Goal: Task Accomplishment & Management: Manage account settings

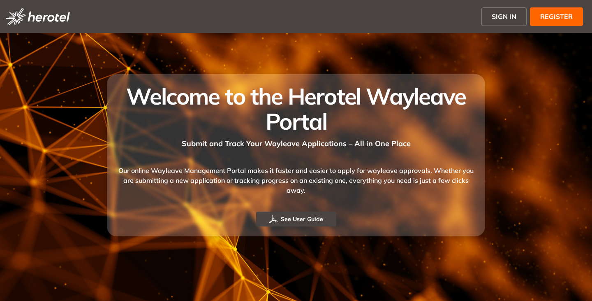
click at [506, 15] on span "SIGN IN" at bounding box center [504, 17] width 25 height 10
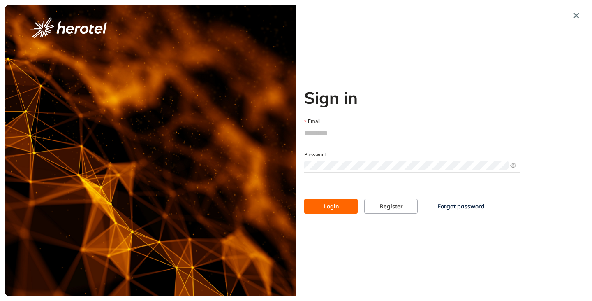
click at [315, 137] on input "Email" at bounding box center [412, 133] width 216 height 12
type input "**********"
click at [304, 199] on button "Login" at bounding box center [330, 206] width 53 height 15
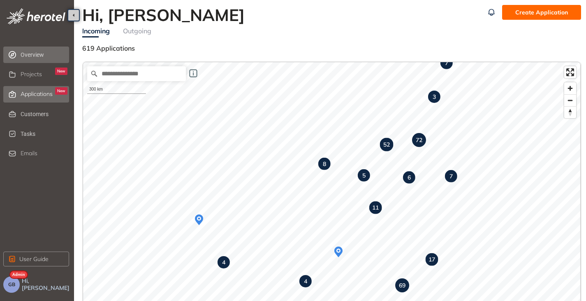
click at [33, 94] on span "Applications" at bounding box center [37, 93] width 32 height 7
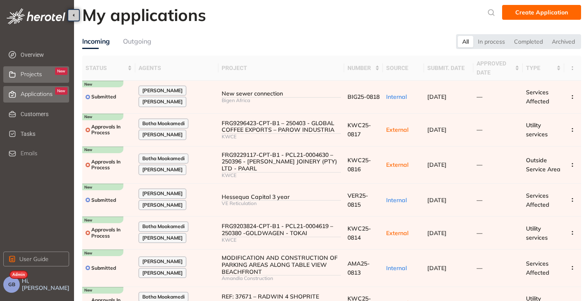
click at [28, 76] on span "Projects" at bounding box center [31, 74] width 21 height 7
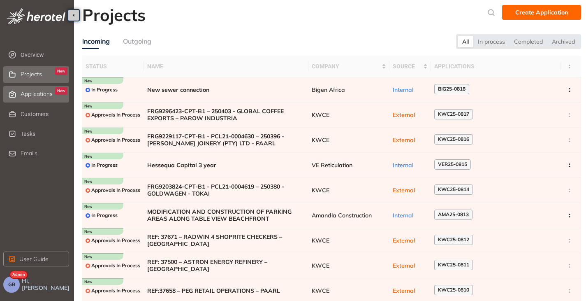
click at [39, 96] on span "Applications" at bounding box center [37, 93] width 32 height 7
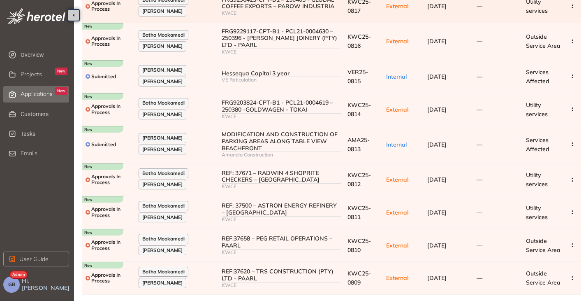
scroll to position [140, 0]
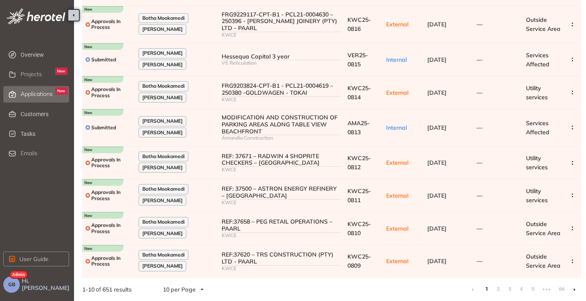
click at [576, 289] on li at bounding box center [574, 288] width 13 height 13
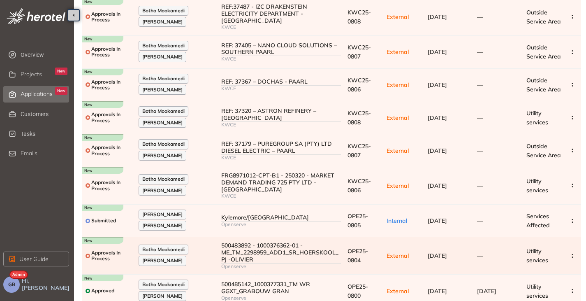
scroll to position [82, 0]
click at [15, 283] on button "GB" at bounding box center [11, 284] width 16 height 16
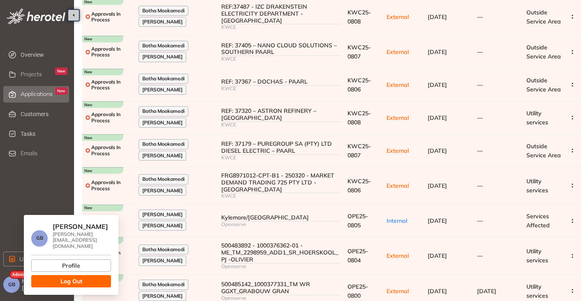
click at [58, 278] on button "Log Out" at bounding box center [71, 281] width 80 height 12
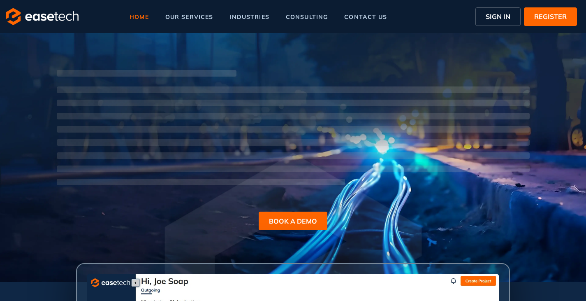
click at [504, 16] on span "SIGN IN" at bounding box center [498, 17] width 25 height 10
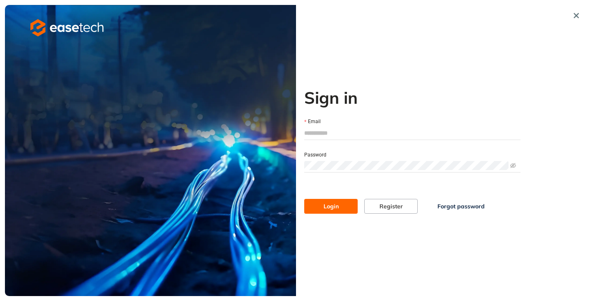
click at [333, 131] on input "Email" at bounding box center [412, 133] width 216 height 12
type input "**********"
click at [324, 203] on span "Login" at bounding box center [331, 205] width 15 height 9
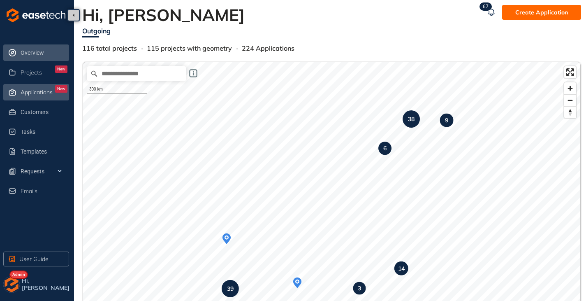
click at [24, 89] on span "Applications" at bounding box center [37, 92] width 32 height 7
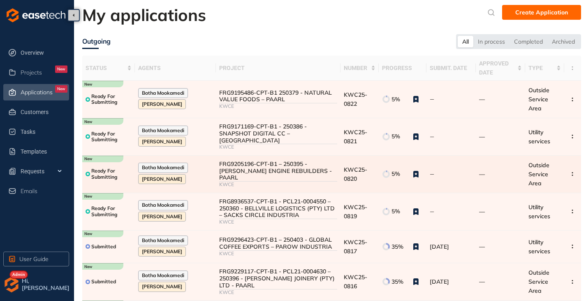
scroll to position [41, 0]
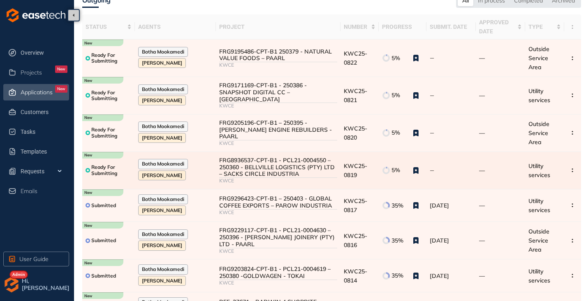
click at [269, 169] on div "FRG8936537-CPT-B1 - PCL21-0004550 – 250360 - BELLVILLE LOGISTICS (PTY) LTD – SA…" at bounding box center [278, 167] width 118 height 21
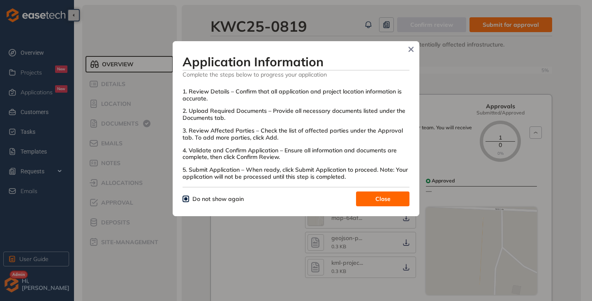
click at [387, 196] on span "Close" at bounding box center [382, 198] width 15 height 9
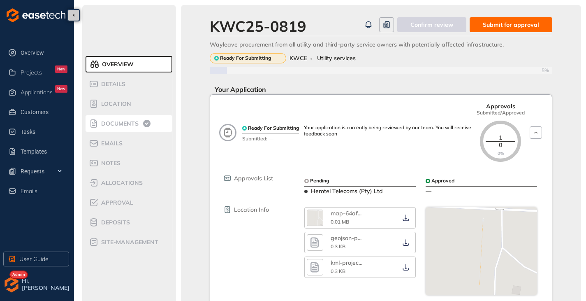
click at [111, 122] on span "Documents" at bounding box center [119, 123] width 40 height 7
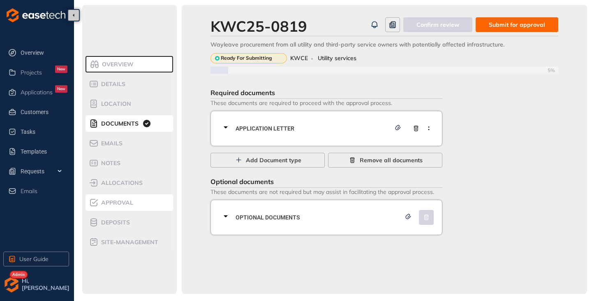
click at [115, 205] on span "Approval" at bounding box center [116, 202] width 35 height 7
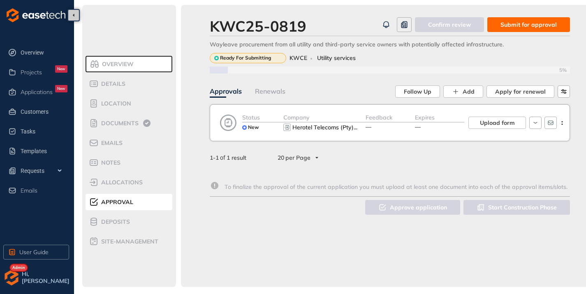
click at [535, 25] on span "Submit for approval" at bounding box center [528, 24] width 56 height 9
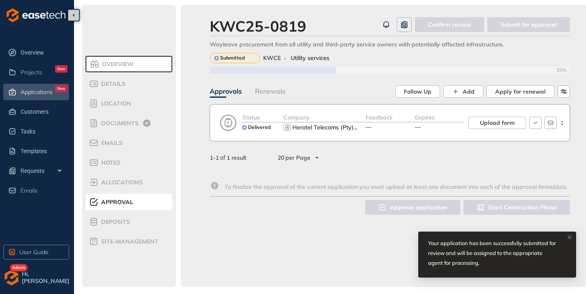
click at [42, 97] on div "Applications New" at bounding box center [44, 92] width 47 height 14
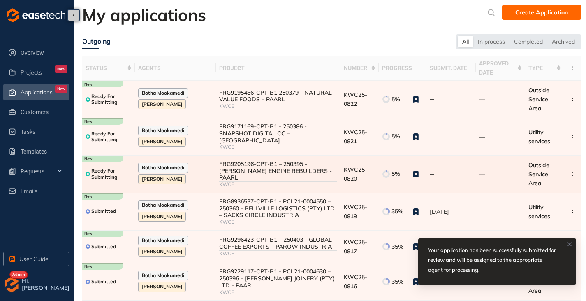
click at [275, 164] on div "FRG9205196-CPT-B1 – 250395 -ANTONIOS ENGINE REBUILDERS - PAARL" at bounding box center [278, 170] width 118 height 21
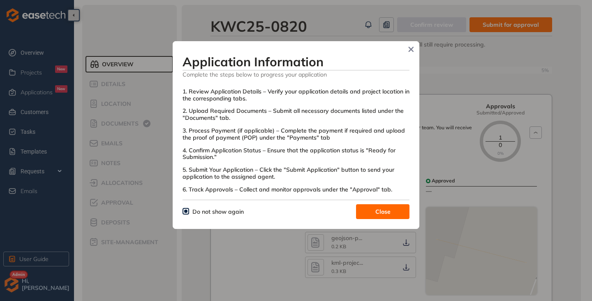
click at [370, 212] on button "Close" at bounding box center [382, 211] width 53 height 15
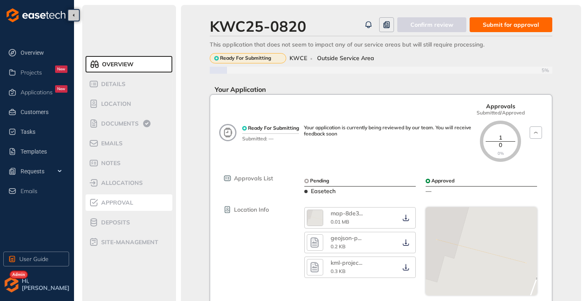
click at [119, 204] on span "Approval" at bounding box center [116, 202] width 35 height 7
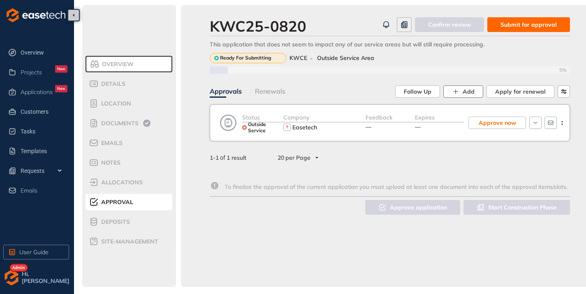
click at [459, 88] on icon "button" at bounding box center [455, 91] width 7 height 7
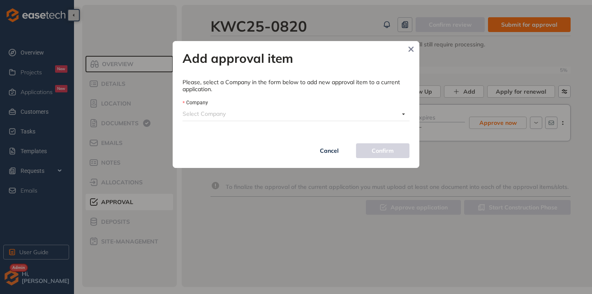
click at [254, 114] on input "Company" at bounding box center [291, 114] width 217 height 12
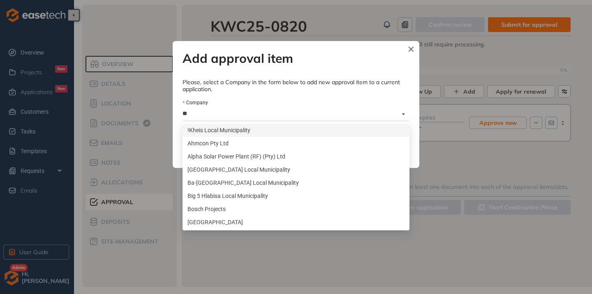
type input "***"
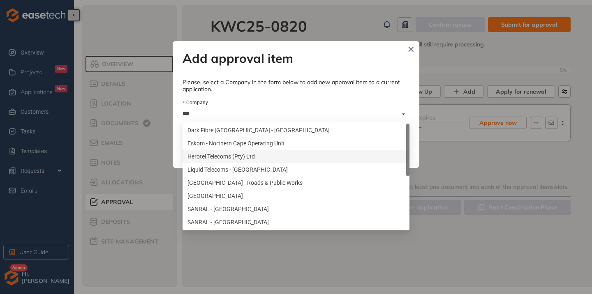
click at [227, 157] on div "Herotel Telecoms (Pty) Ltd" at bounding box center [295, 156] width 217 height 9
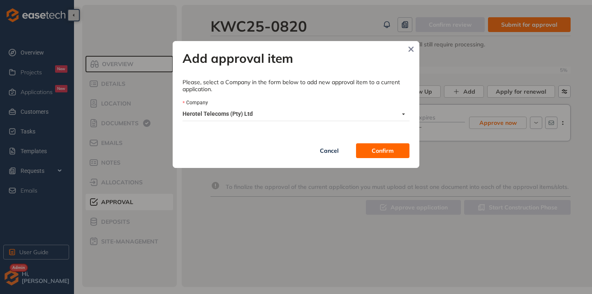
click at [373, 148] on span "Confirm" at bounding box center [383, 150] width 22 height 9
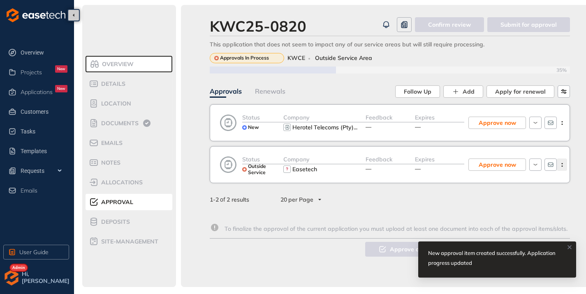
click at [563, 165] on icon "button" at bounding box center [562, 165] width 8 height 4
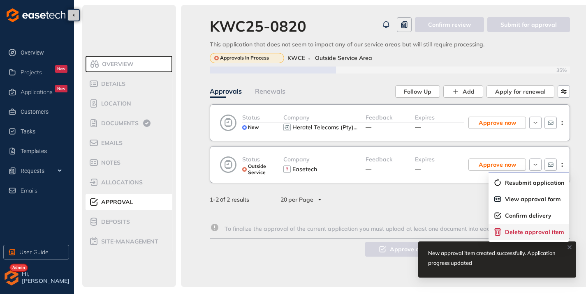
click at [521, 232] on span "Delete approval item" at bounding box center [534, 232] width 59 height 7
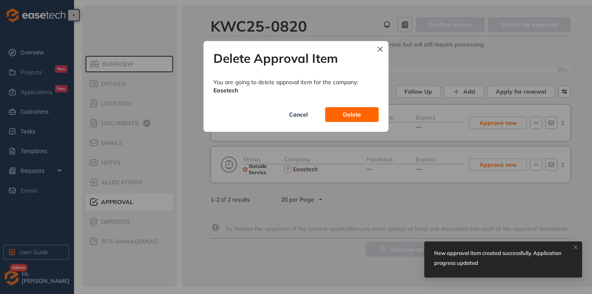
click at [373, 117] on button "Delete" at bounding box center [351, 114] width 53 height 15
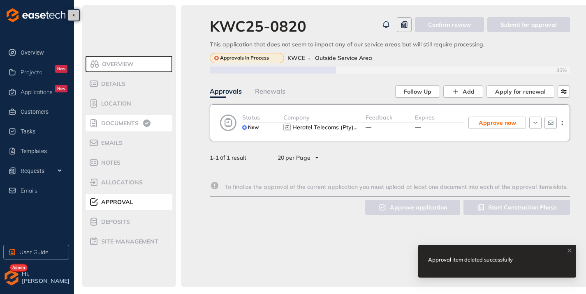
click at [121, 121] on span "Documents" at bounding box center [119, 123] width 40 height 7
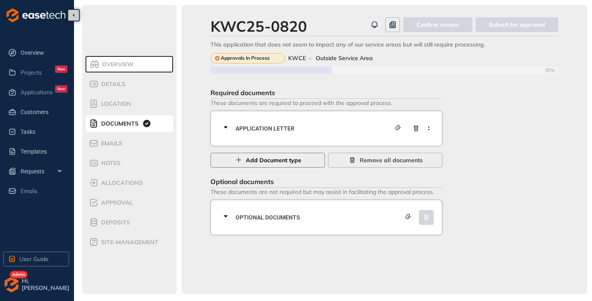
click at [277, 160] on span "Add Document type" at bounding box center [274, 159] width 56 height 9
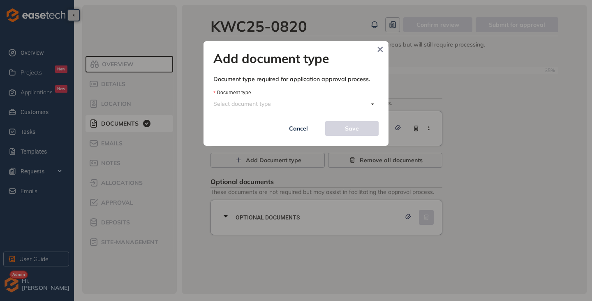
click at [252, 104] on input "Document type" at bounding box center [290, 103] width 155 height 12
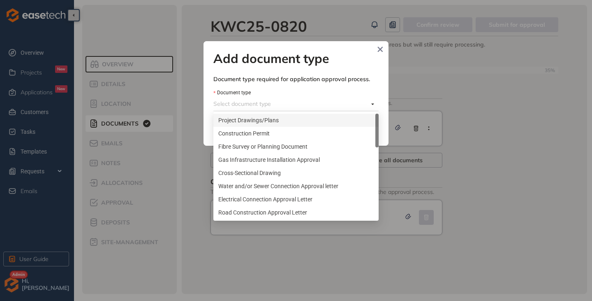
click at [239, 118] on div "Project Drawings/Plans" at bounding box center [295, 120] width 155 height 9
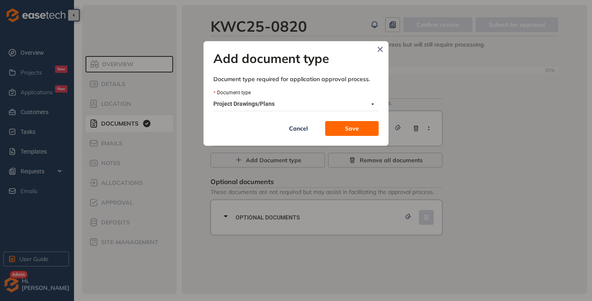
click at [345, 132] on button "Save" at bounding box center [351, 128] width 53 height 15
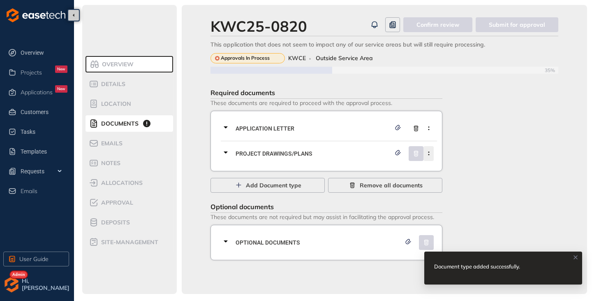
click at [429, 154] on circle "button" at bounding box center [428, 154] width 1 height 1
click at [377, 172] on span "Remove current document type" at bounding box center [386, 172] width 87 height 7
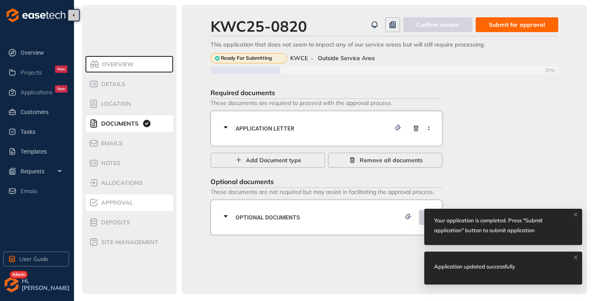
click at [117, 206] on div "Approval" at bounding box center [124, 202] width 70 height 10
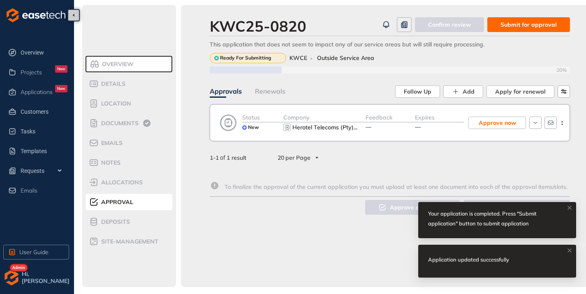
click at [525, 23] on span "Submit for approval" at bounding box center [528, 24] width 56 height 9
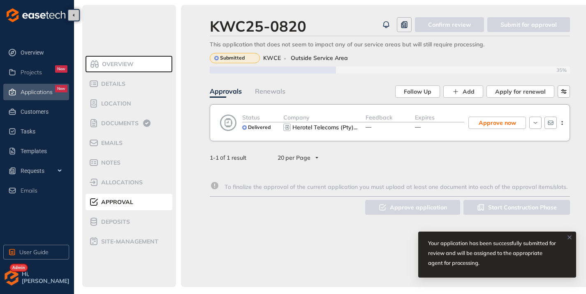
click at [41, 90] on span "Applications" at bounding box center [37, 92] width 32 height 7
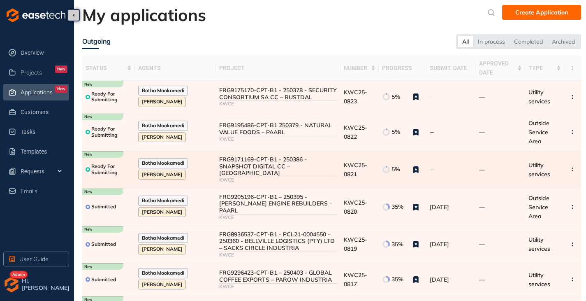
click at [271, 158] on div "FRG9171169-CPT-B1 - 250386 - SNAPSHOT DIGITAL CC – MONTAGUE GARDENS" at bounding box center [278, 166] width 118 height 21
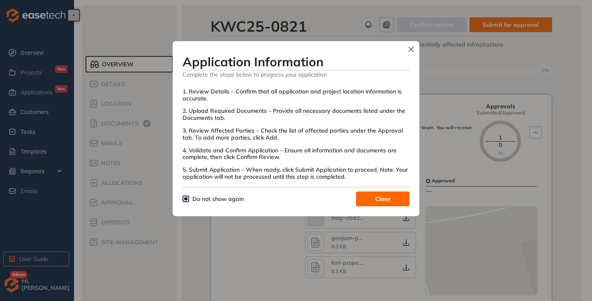
click at [382, 203] on span "Close" at bounding box center [382, 198] width 15 height 9
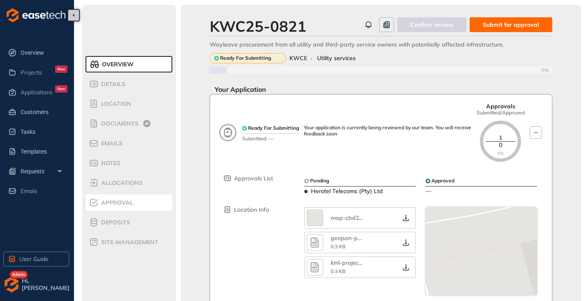
click at [107, 199] on span "Approval" at bounding box center [116, 202] width 35 height 7
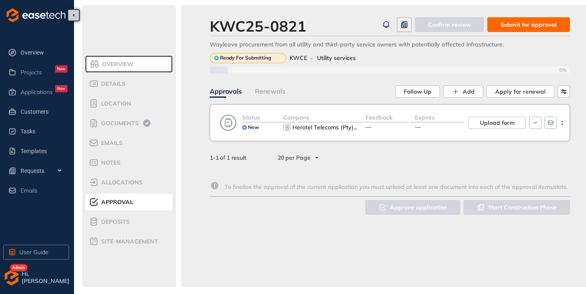
click at [520, 26] on span "Submit for approval" at bounding box center [528, 24] width 56 height 9
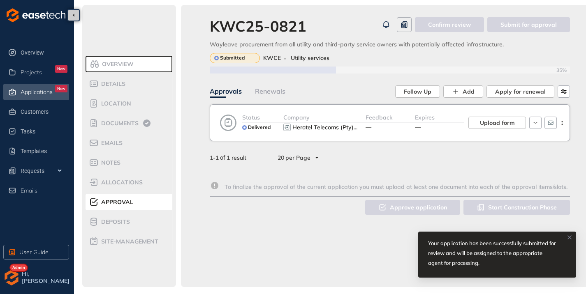
click at [28, 94] on span "Applications" at bounding box center [37, 92] width 32 height 7
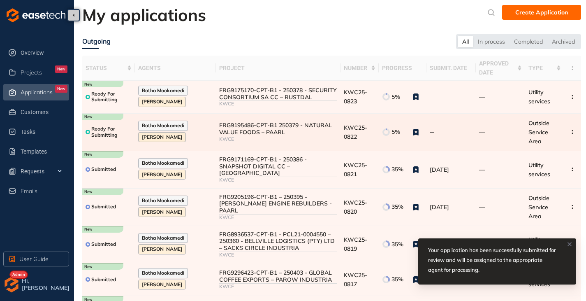
click at [237, 127] on div "FRG9195486-CPT-B1 250379 - NATURAL VALUE FOODS – PAARL" at bounding box center [278, 129] width 118 height 14
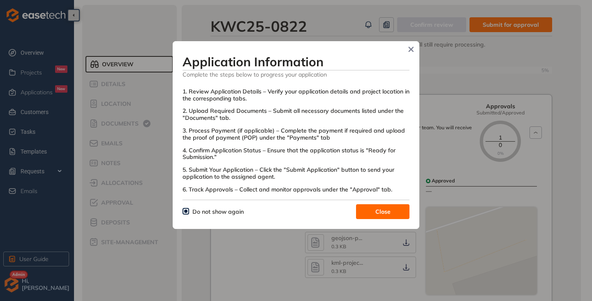
click at [379, 205] on button "Close" at bounding box center [382, 211] width 53 height 15
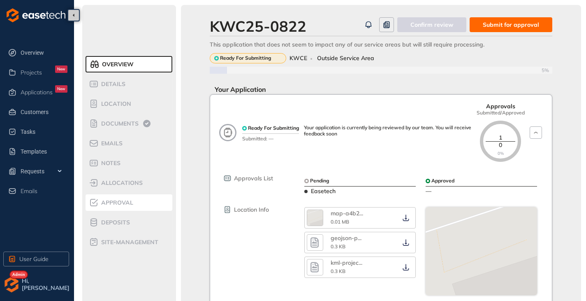
click at [107, 204] on span "Approval" at bounding box center [116, 202] width 35 height 7
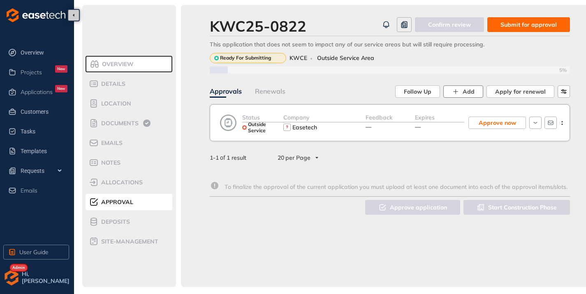
click at [449, 90] on button "Add" at bounding box center [463, 92] width 40 height 12
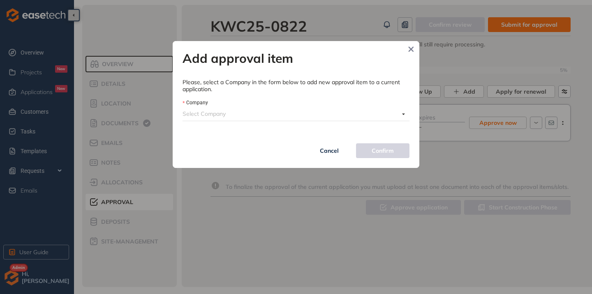
click at [268, 114] on input "Company" at bounding box center [291, 114] width 217 height 12
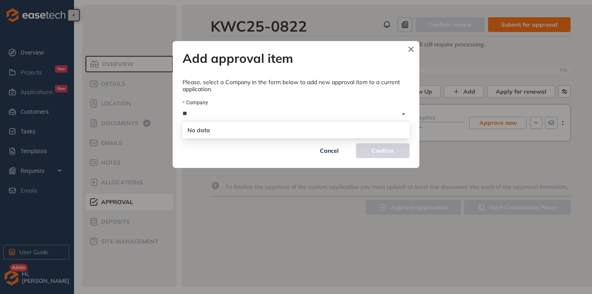
type input "***"
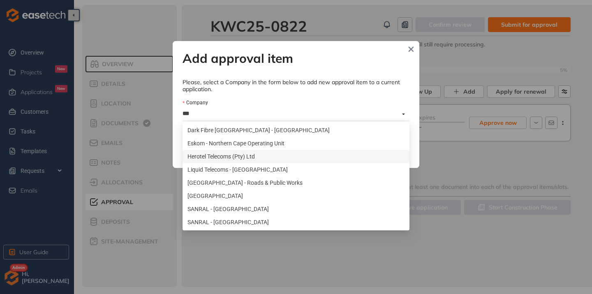
click at [208, 154] on div "Herotel Telecoms (Pty) Ltd" at bounding box center [295, 156] width 217 height 9
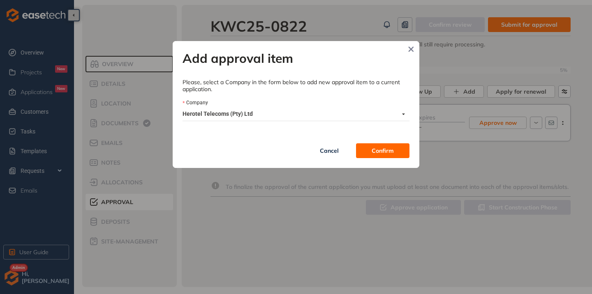
click at [378, 148] on span "Confirm" at bounding box center [383, 150] width 22 height 9
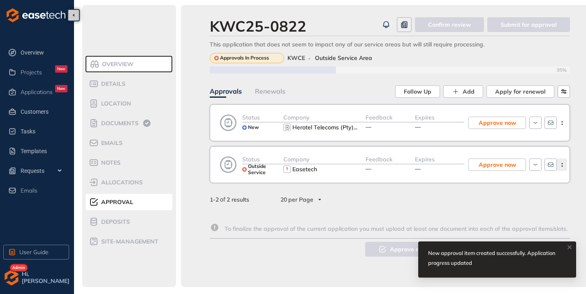
click at [564, 165] on icon "button" at bounding box center [562, 165] width 8 height 4
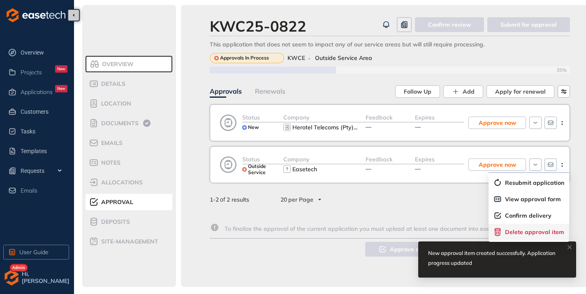
click at [520, 234] on span "Delete approval item" at bounding box center [534, 232] width 59 height 7
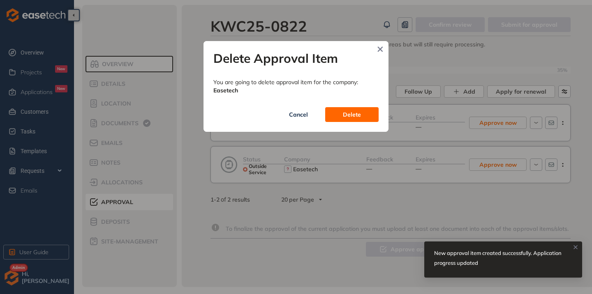
click at [355, 114] on span "Delete" at bounding box center [352, 114] width 18 height 9
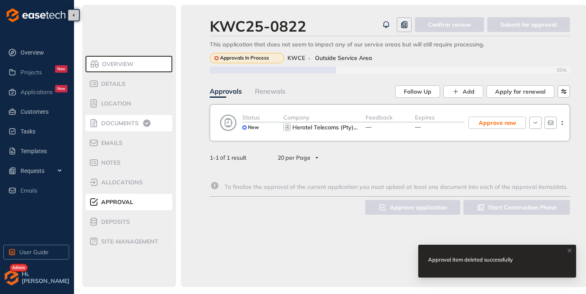
click at [121, 118] on div "Documents" at bounding box center [124, 123] width 70 height 10
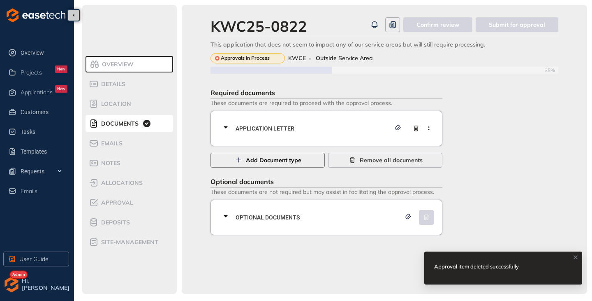
click at [250, 160] on span "Add Document type" at bounding box center [274, 159] width 56 height 9
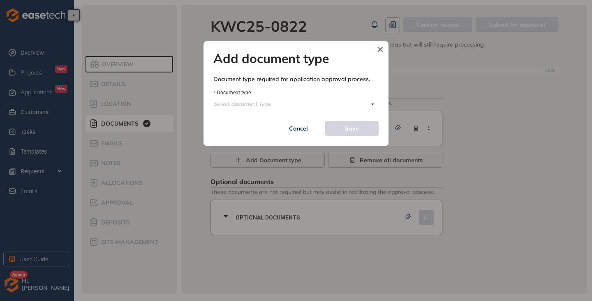
click at [265, 98] on input "Document type" at bounding box center [290, 103] width 155 height 12
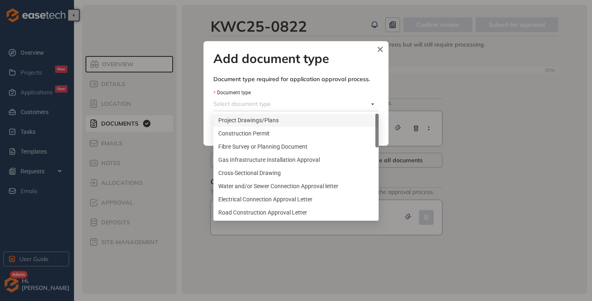
click at [243, 118] on div "Project Drawings/Plans" at bounding box center [295, 120] width 155 height 9
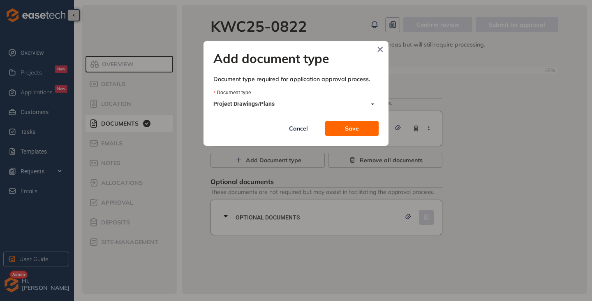
click at [354, 125] on span "Save" at bounding box center [352, 128] width 14 height 9
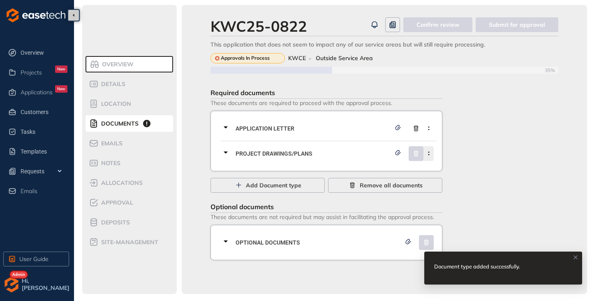
click at [430, 154] on icon "button" at bounding box center [429, 153] width 8 height 4
click at [385, 173] on span "Remove current document type" at bounding box center [386, 172] width 87 height 7
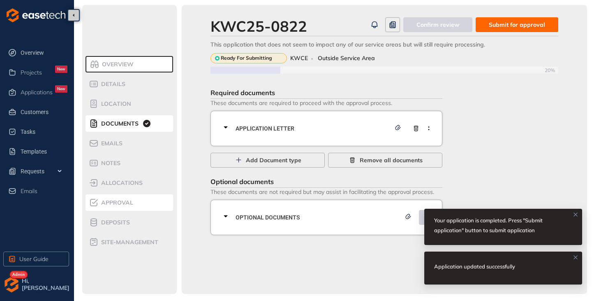
click at [105, 203] on span "Approval" at bounding box center [116, 202] width 35 height 7
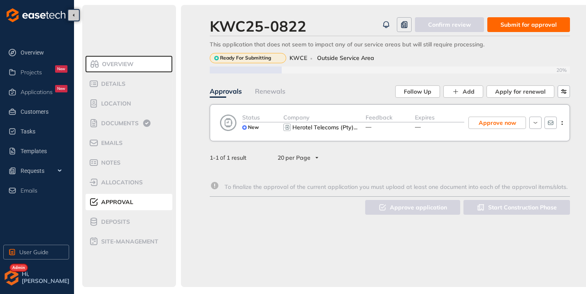
click at [529, 25] on span "Submit for approval" at bounding box center [528, 24] width 56 height 9
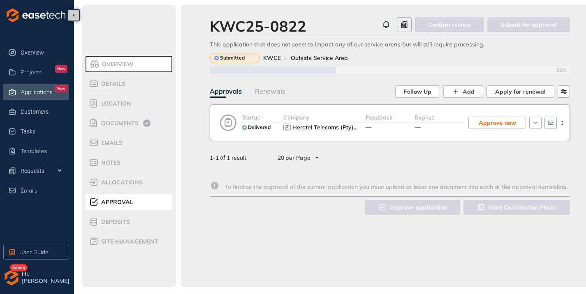
click at [32, 93] on span "Applications" at bounding box center [37, 92] width 32 height 7
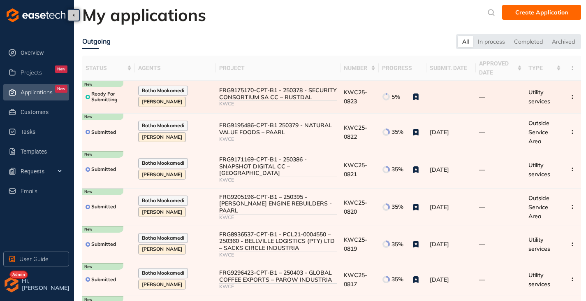
click at [271, 90] on div "FRG9175170-CPT-B1 - 250378 - SECURITY CONSORTIUM SA CC – RUSTDAL" at bounding box center [278, 94] width 118 height 14
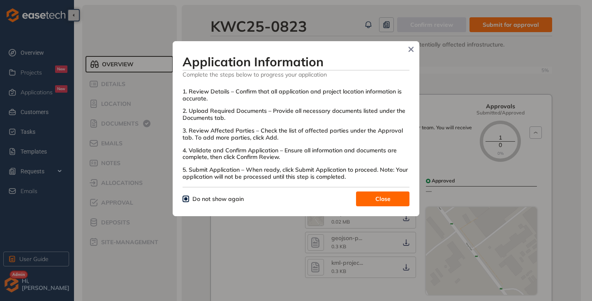
click at [381, 192] on button "Close" at bounding box center [382, 198] width 53 height 15
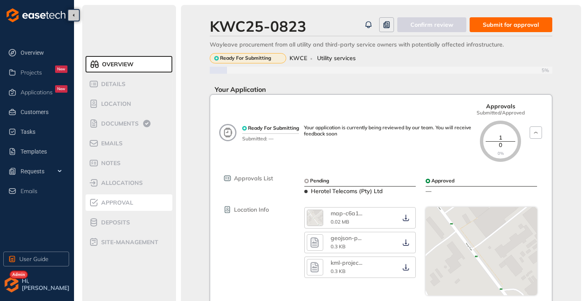
click at [108, 196] on li "Approval" at bounding box center [129, 202] width 87 height 16
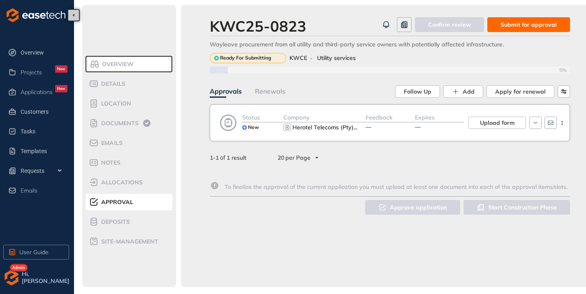
click at [523, 25] on span "Submit for approval" at bounding box center [528, 24] width 56 height 9
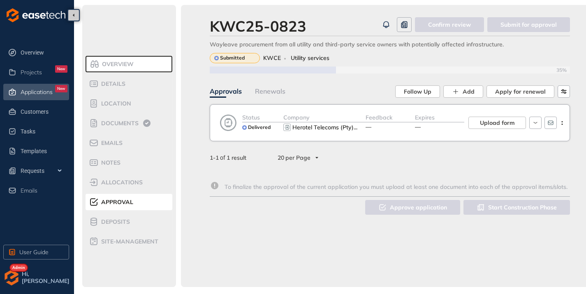
click at [26, 90] on span "Applications" at bounding box center [37, 92] width 32 height 7
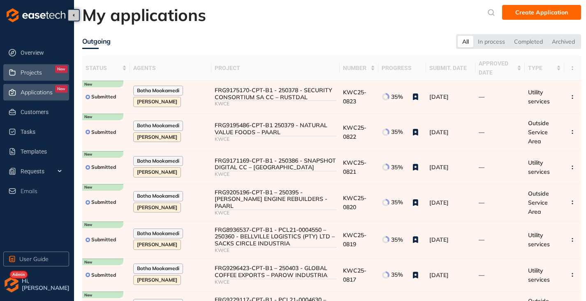
click at [32, 72] on span "Projects" at bounding box center [31, 72] width 21 height 7
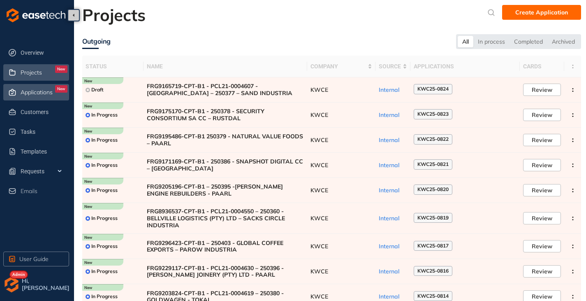
click at [31, 89] on span "Applications" at bounding box center [37, 92] width 32 height 7
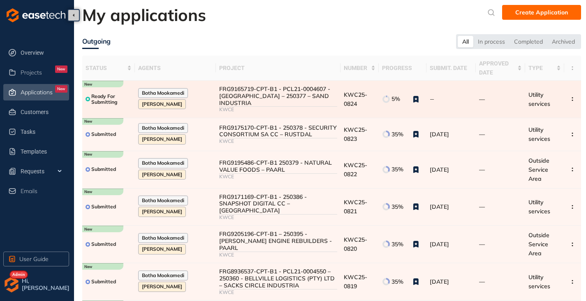
click at [302, 95] on div "FRG9165719-CPT-B1 - PCL21-0004607 - CAPE TOWN BIOGAS – 250377 – SAND INDUSTRIA" at bounding box center [278, 96] width 118 height 21
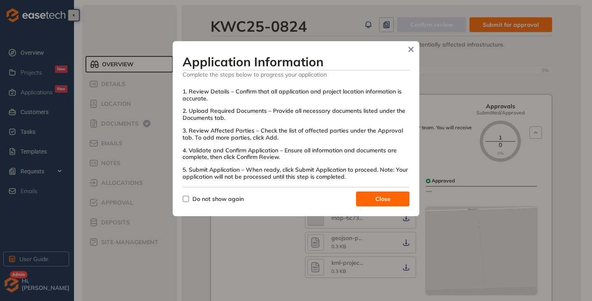
click at [185, 202] on label "Do not show again" at bounding box center [215, 198] width 65 height 9
click at [371, 200] on button "Close" at bounding box center [382, 198] width 53 height 15
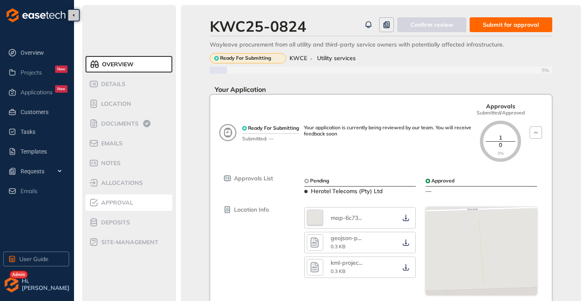
click at [108, 204] on span "Approval" at bounding box center [116, 202] width 35 height 7
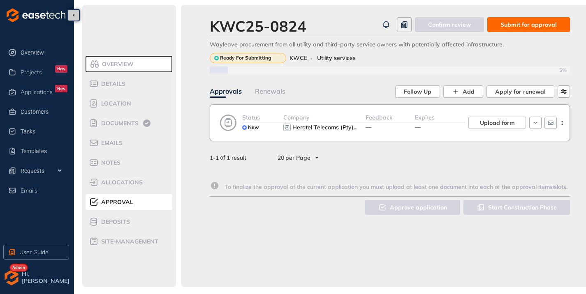
click at [528, 27] on span "Submit for approval" at bounding box center [528, 24] width 56 height 9
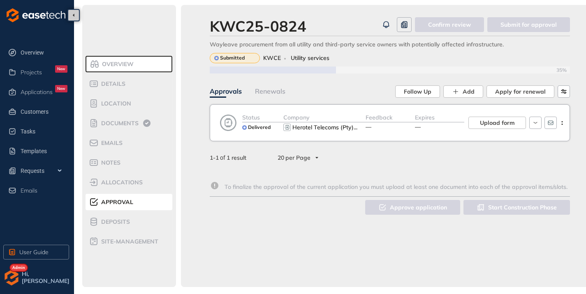
click at [24, 83] on ul "Overview Projects New Applications New Customers Tasks Templates Requests Emails" at bounding box center [38, 122] width 71 height 158
click at [28, 88] on div "Applications New" at bounding box center [44, 92] width 47 height 14
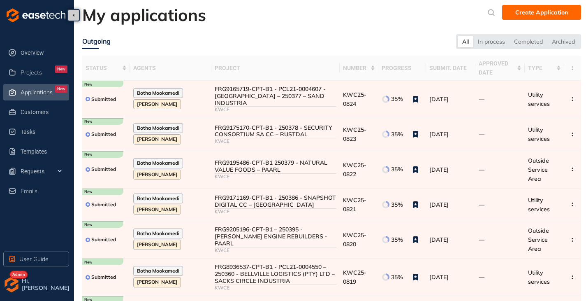
click at [12, 282] on img "button" at bounding box center [11, 284] width 16 height 16
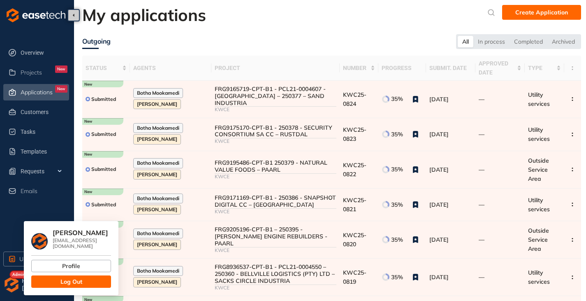
click at [51, 275] on button "Log Out" at bounding box center [71, 281] width 80 height 12
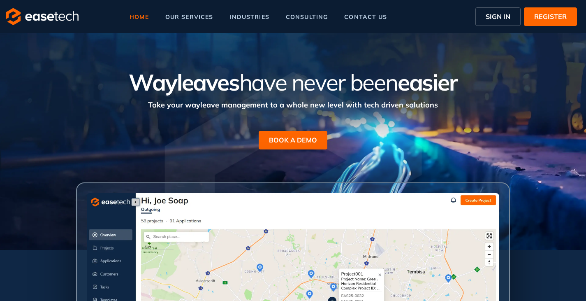
click at [504, 13] on span "SIGN IN" at bounding box center [498, 17] width 25 height 10
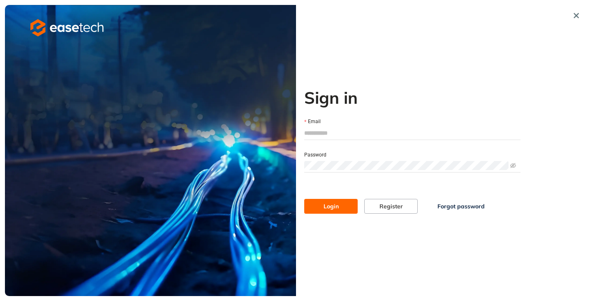
click at [312, 136] on input "Email" at bounding box center [412, 133] width 216 height 12
type input "**********"
click at [329, 208] on span "Login" at bounding box center [331, 205] width 15 height 9
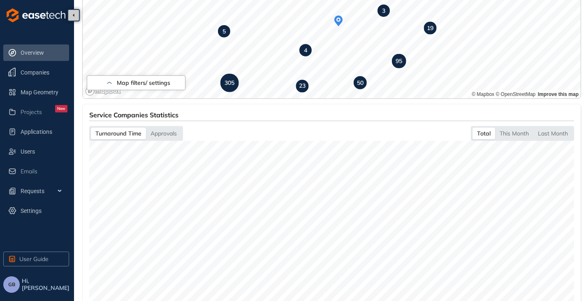
scroll to position [288, 0]
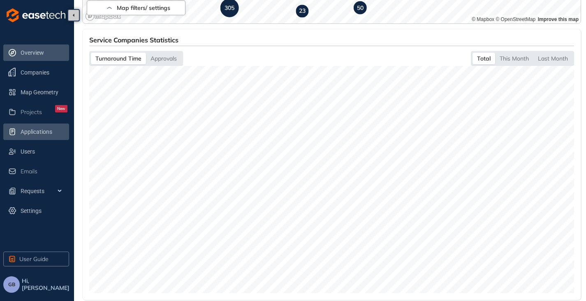
click at [32, 129] on span "Applications" at bounding box center [44, 131] width 47 height 16
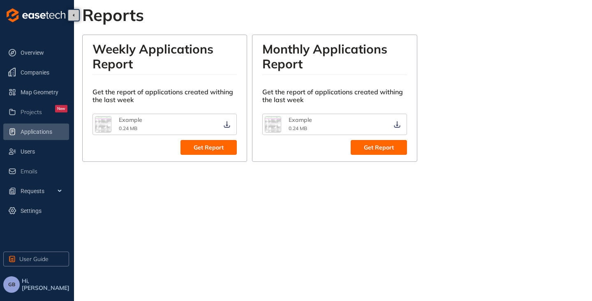
click at [11, 285] on span "GB" at bounding box center [11, 284] width 7 height 6
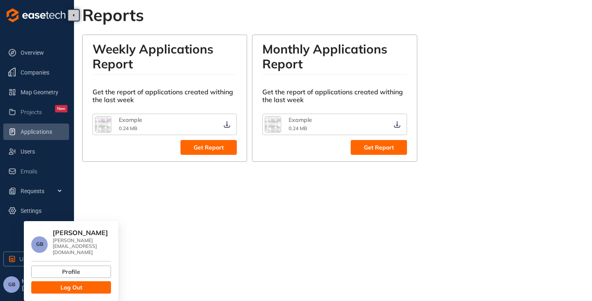
click at [53, 281] on button "Log Out" at bounding box center [71, 287] width 80 height 12
